Goal: Task Accomplishment & Management: Manage account settings

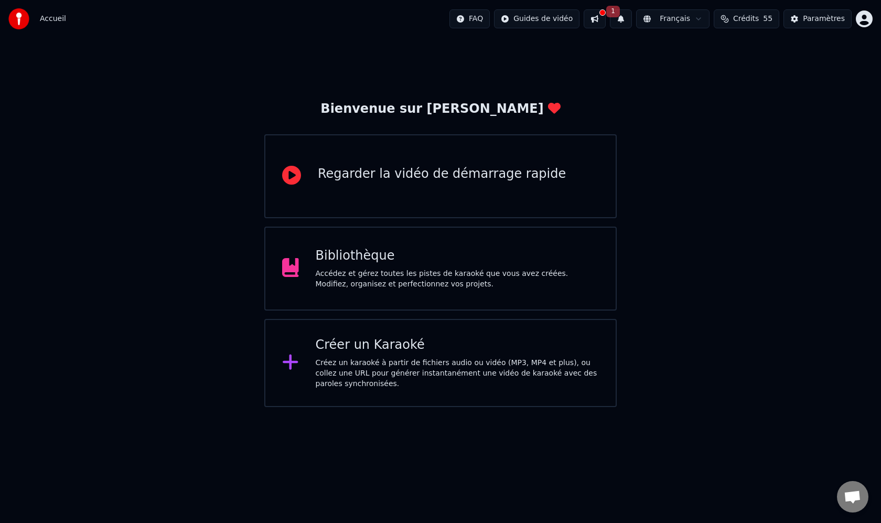
click at [862, 19] on html "Accueil FAQ Guides de vidéo 1 Français Crédits 55 Paramètres Bienvenue sur Youk…" at bounding box center [440, 203] width 881 height 407
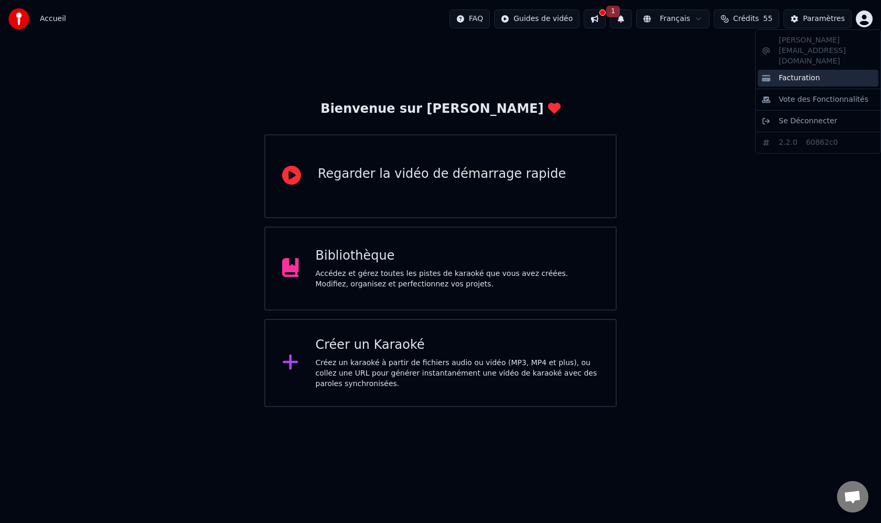
click at [796, 73] on span "Facturation" at bounding box center [799, 78] width 41 height 10
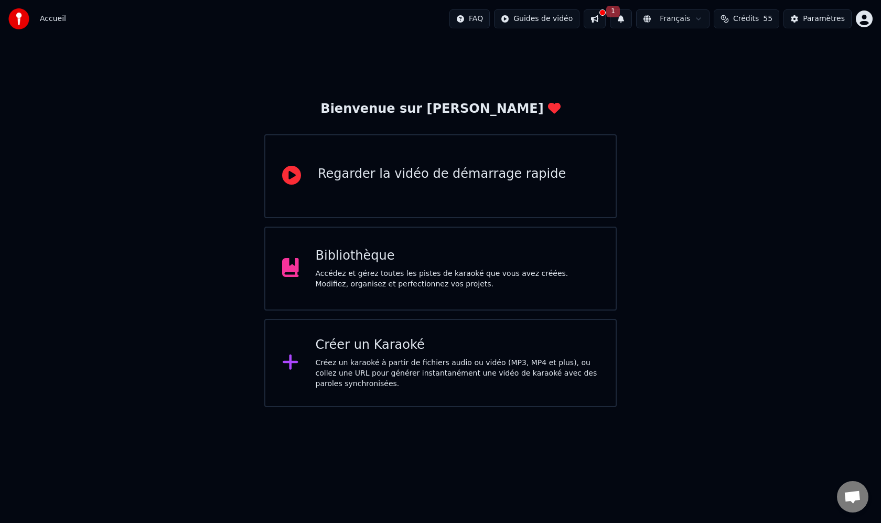
click at [759, 23] on span "Crédits" at bounding box center [746, 19] width 26 height 10
click at [615, 19] on button "1" at bounding box center [621, 18] width 22 height 19
click at [620, 60] on div "Cliquez sur le bouton pour mettre à jour" at bounding box center [615, 59] width 147 height 10
click at [722, 53] on button "Mettre à Jour" at bounding box center [727, 51] width 66 height 19
click at [755, 23] on span "Crédits" at bounding box center [746, 19] width 26 height 10
